Goal: Task Accomplishment & Management: Use online tool/utility

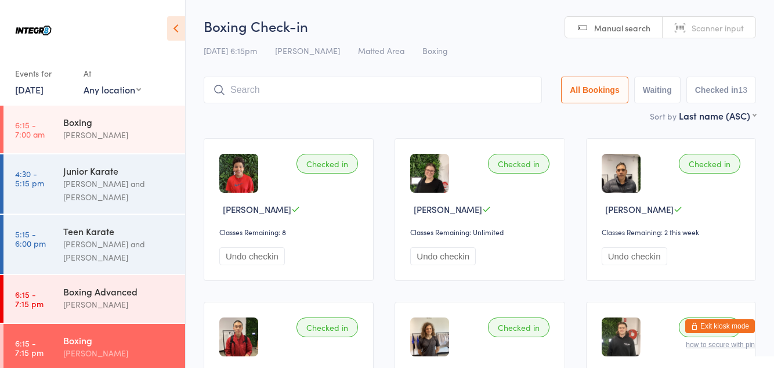
scroll to position [102, 0]
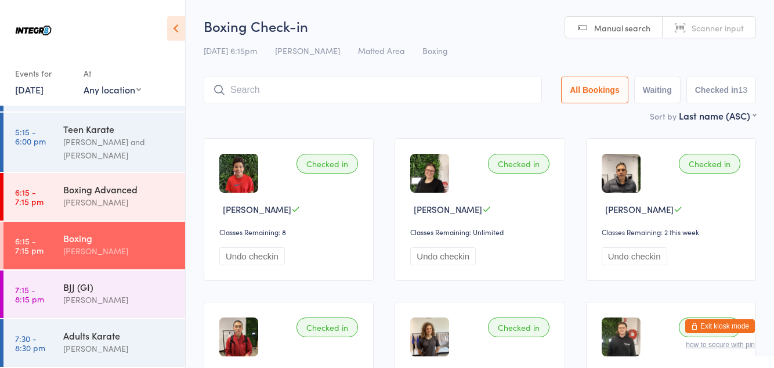
click at [114, 284] on div "BJJ (GI)" at bounding box center [119, 286] width 112 height 13
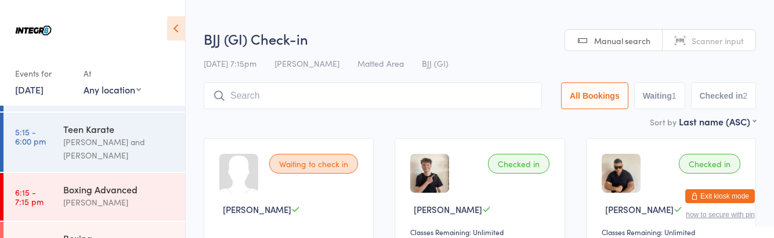
type input "8"
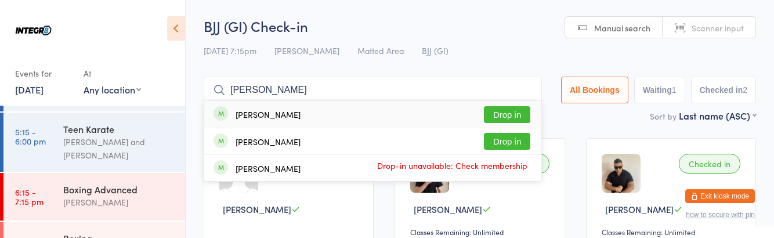
type input "[PERSON_NAME]"
click at [508, 144] on button "Drop in" at bounding box center [507, 141] width 46 height 17
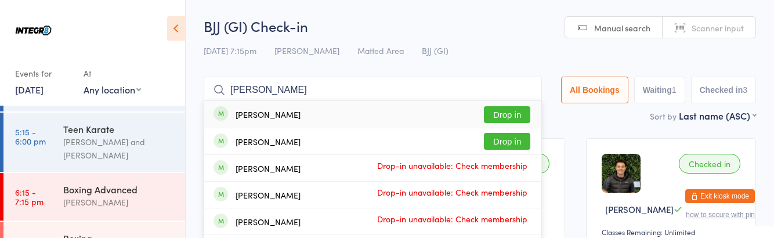
type input "[PERSON_NAME]"
click at [521, 110] on button "Drop in" at bounding box center [507, 114] width 46 height 17
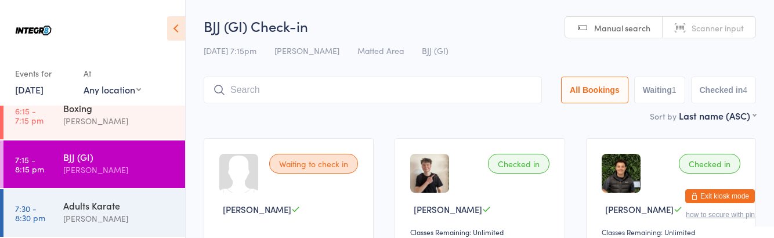
click at [136, 160] on div "BJJ (GI)" at bounding box center [119, 156] width 112 height 13
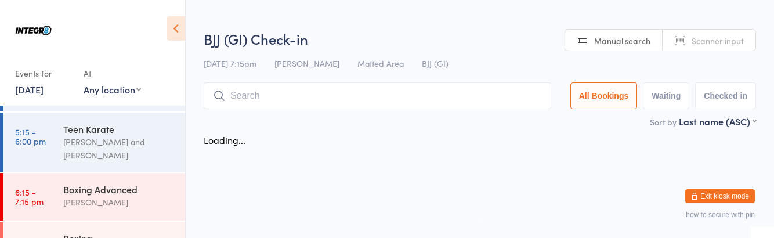
scroll to position [232, 0]
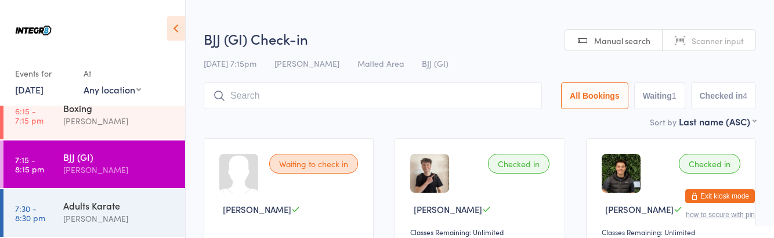
click at [332, 92] on input "search" at bounding box center [373, 95] width 338 height 27
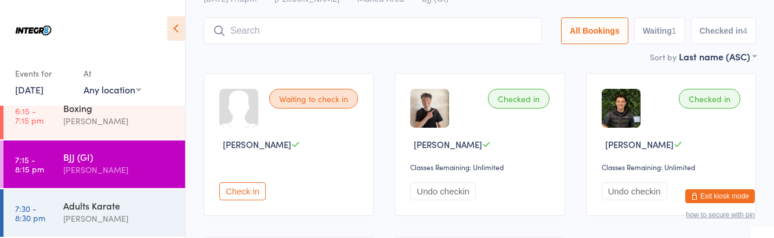
scroll to position [82, 0]
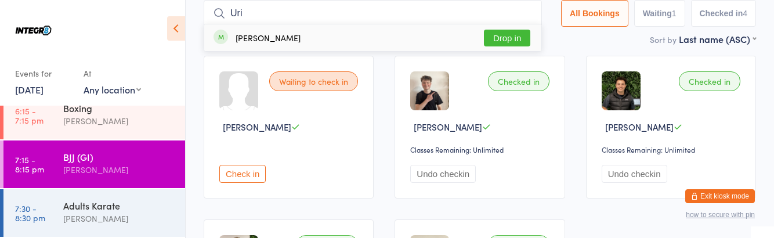
type input "Uri"
click at [513, 39] on button "Drop in" at bounding box center [507, 38] width 46 height 17
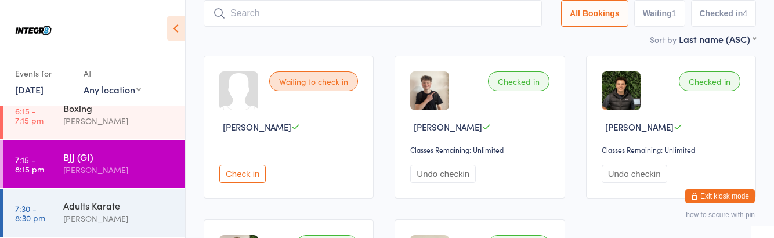
scroll to position [232, 0]
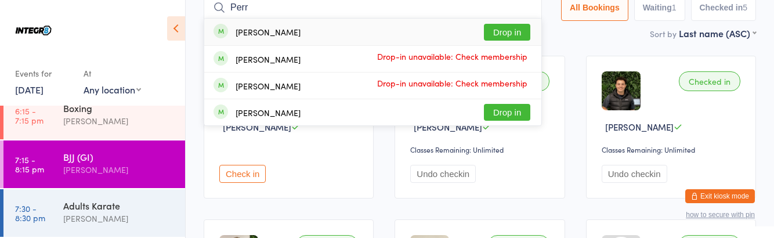
type input "Perr"
click at [512, 27] on button "Drop in" at bounding box center [507, 32] width 46 height 17
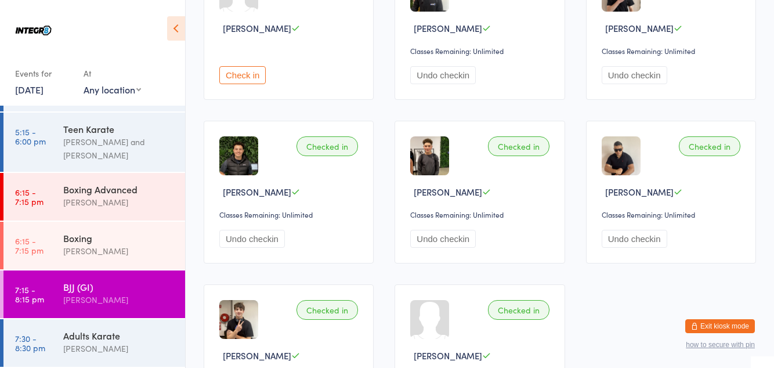
scroll to position [48, 0]
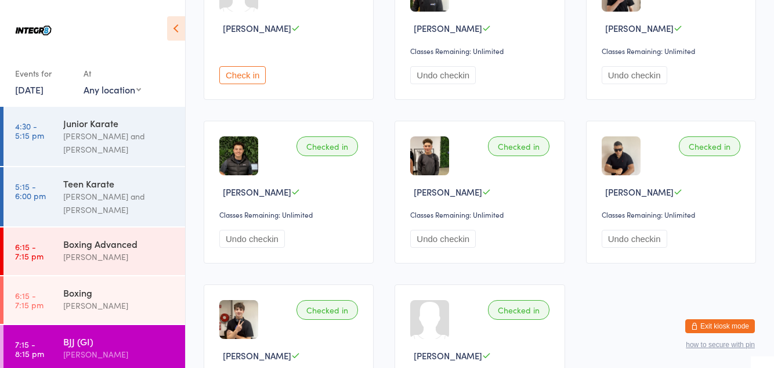
click at [87, 344] on div "BJJ (GI)" at bounding box center [119, 341] width 112 height 13
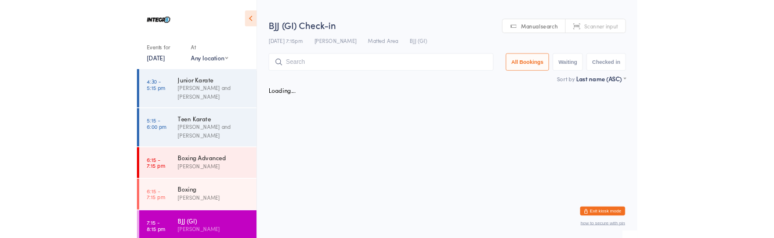
scroll to position [0, 0]
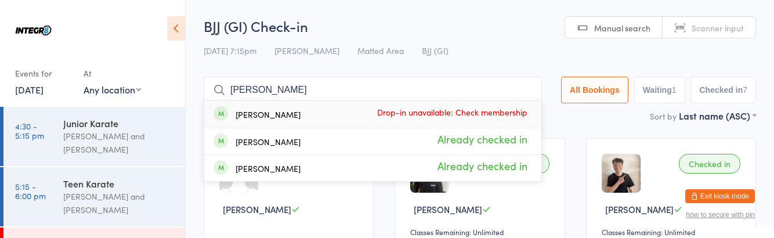
type input "[PERSON_NAME]"
click at [496, 113] on span "Drop-in unavailable: Check membership" at bounding box center [452, 111] width 157 height 17
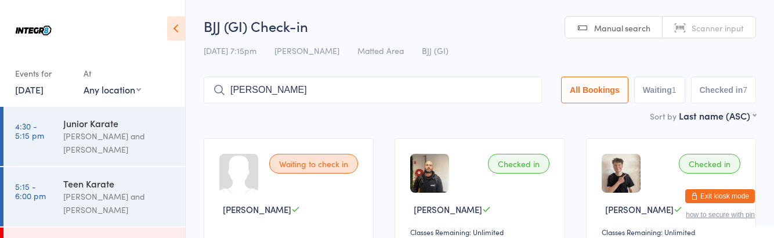
type input "[PERSON_NAME]"
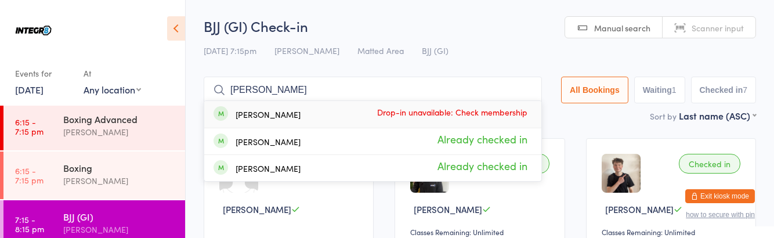
scroll to position [178, 0]
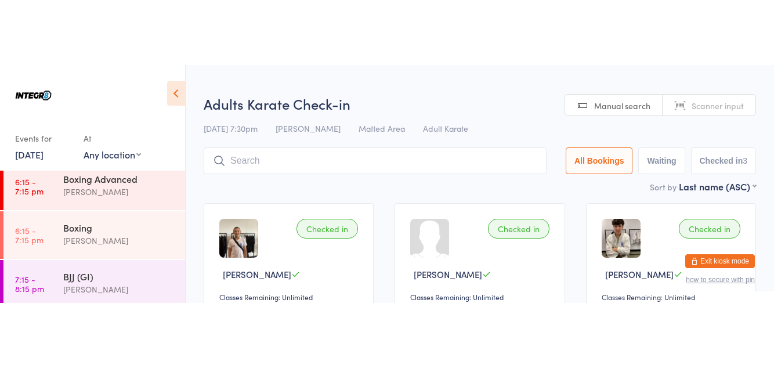
scroll to position [178, 0]
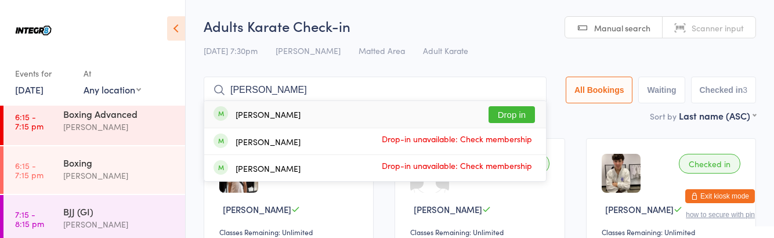
type input "[PERSON_NAME]"
click at [514, 101] on ul "[PERSON_NAME] Drop in [PERSON_NAME] Drop-in unavailable: Check membership [PERS…" at bounding box center [375, 140] width 343 height 81
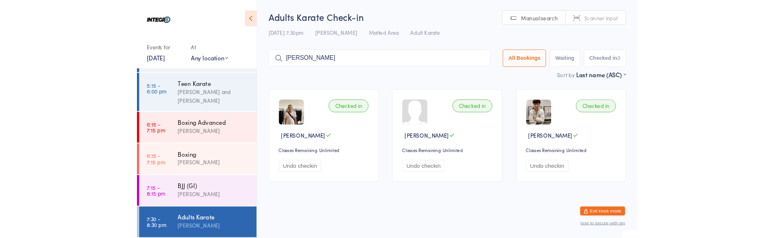
scroll to position [48, 0]
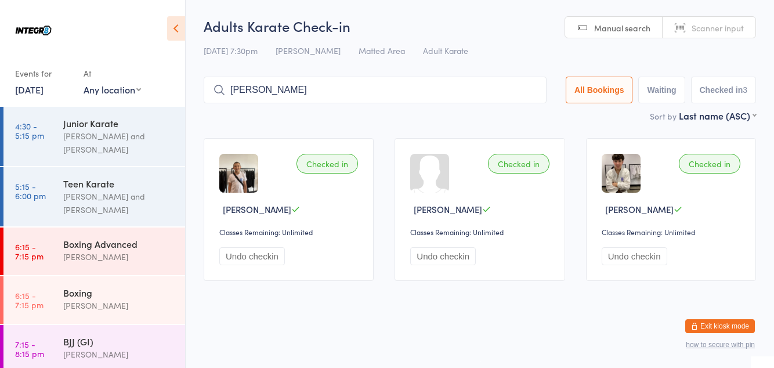
click at [409, 86] on input "[PERSON_NAME]" at bounding box center [375, 90] width 343 height 27
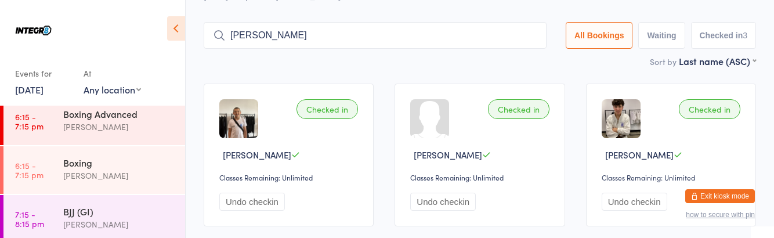
scroll to position [69, 0]
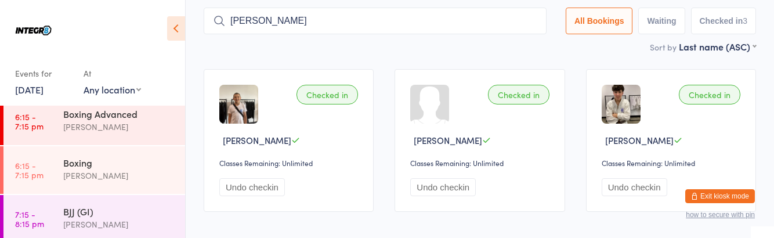
click at [538, 20] on input "[PERSON_NAME]" at bounding box center [375, 21] width 343 height 27
type input "O"
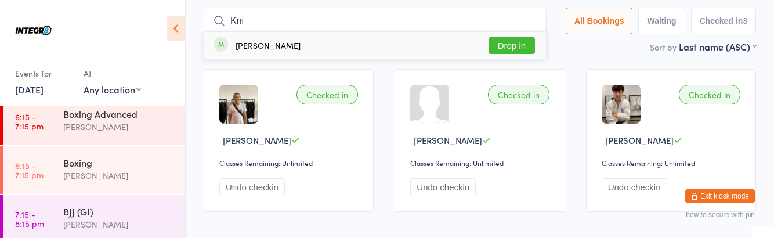
type input "Kni"
click at [533, 45] on button "Drop in" at bounding box center [512, 45] width 46 height 17
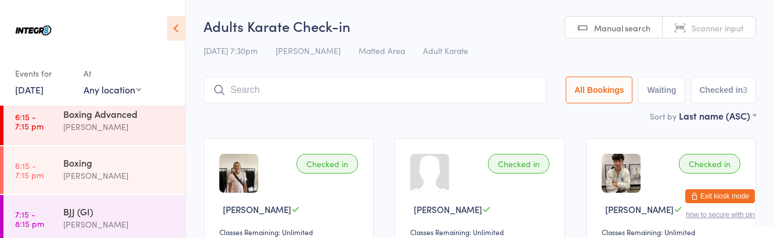
scroll to position [178, 0]
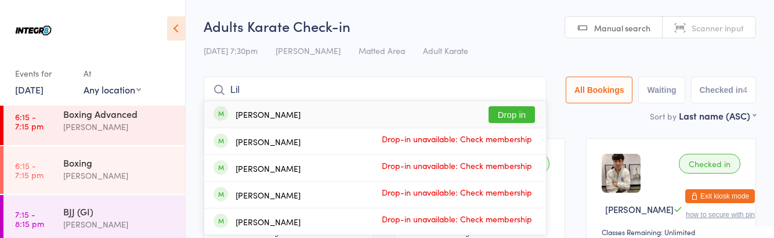
type input "Lil"
click at [521, 114] on button "Drop in" at bounding box center [512, 114] width 46 height 17
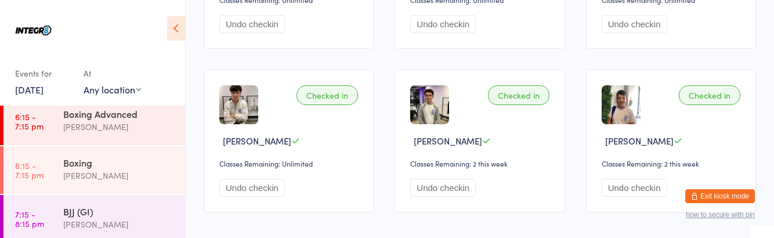
scroll to position [85, 0]
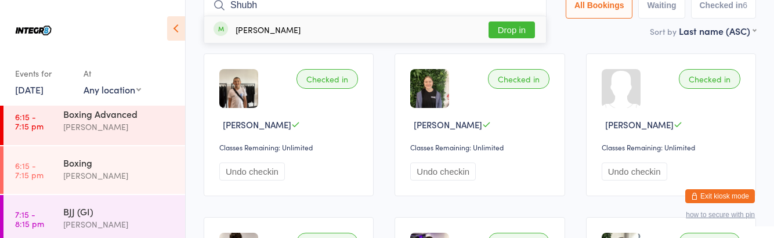
type input "Shubh"
click at [517, 26] on button "Drop in" at bounding box center [512, 29] width 46 height 17
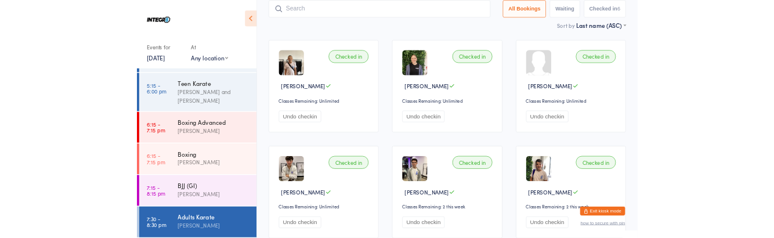
scroll to position [178, 0]
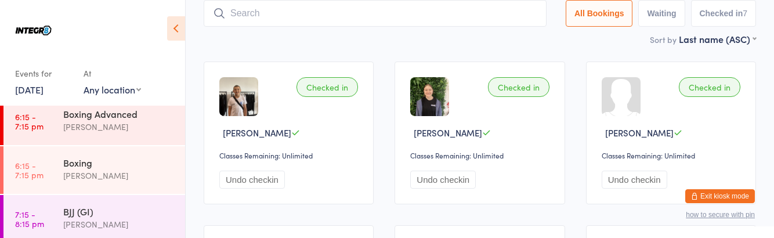
type input "J"
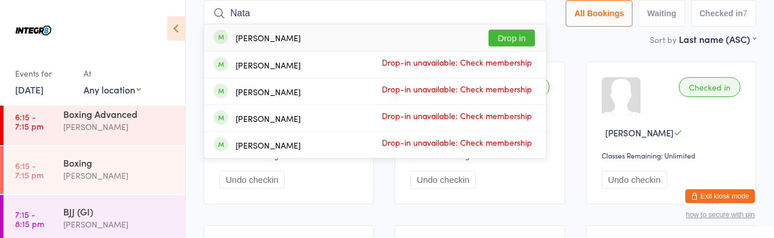
type input "Nata"
click at [531, 38] on button "Drop in" at bounding box center [512, 38] width 46 height 17
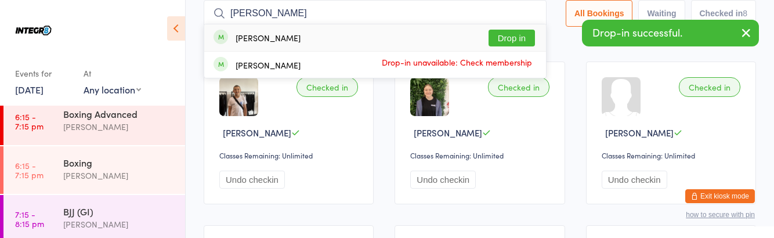
type input "[PERSON_NAME]"
click at [518, 35] on button "Drop in" at bounding box center [512, 38] width 46 height 17
